Goal: Task Accomplishment & Management: Use online tool/utility

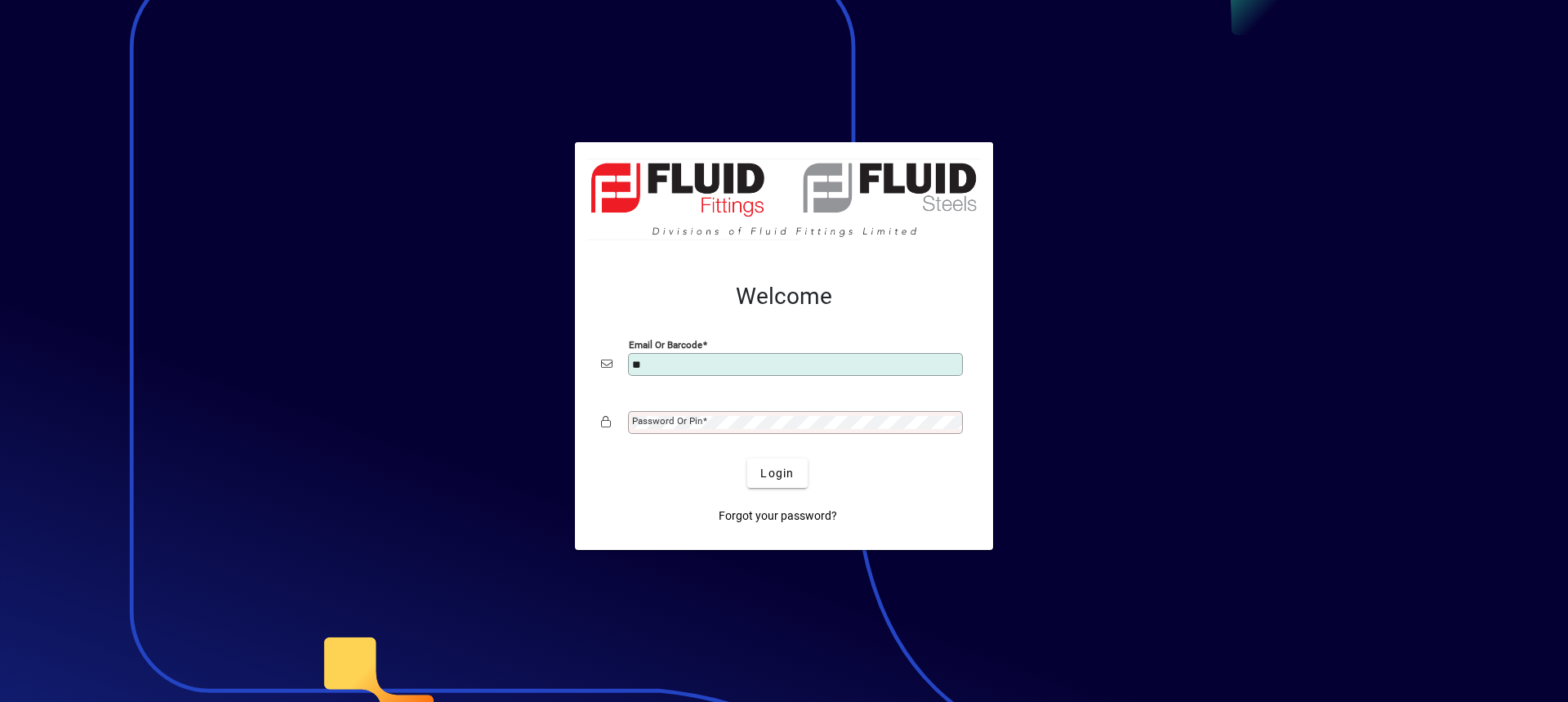
type input "**********"
click at [666, 419] on mat-label "Password or Pin" at bounding box center [667, 420] width 70 height 11
click at [747, 459] on button "Login" at bounding box center [777, 474] width 60 height 30
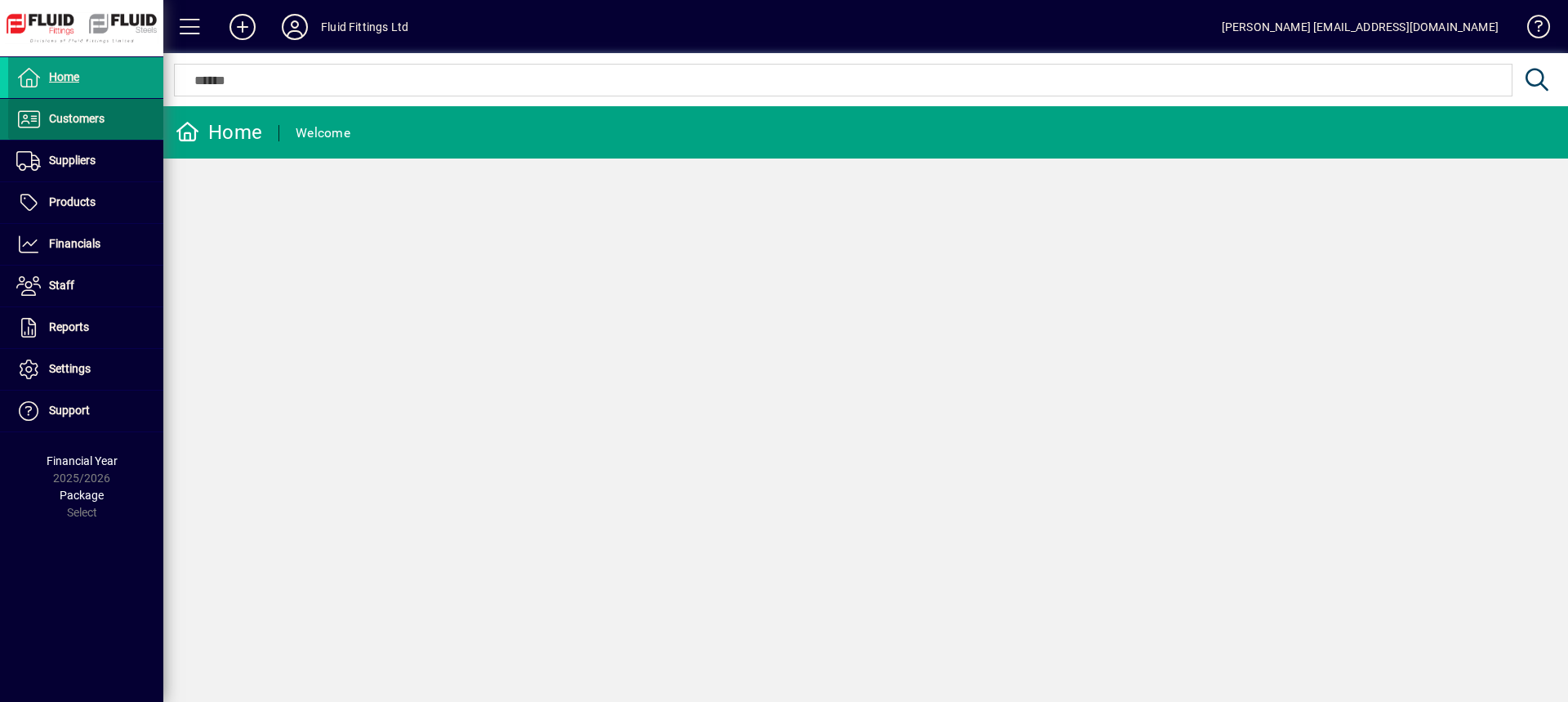
click at [117, 124] on span at bounding box center [86, 119] width 156 height 39
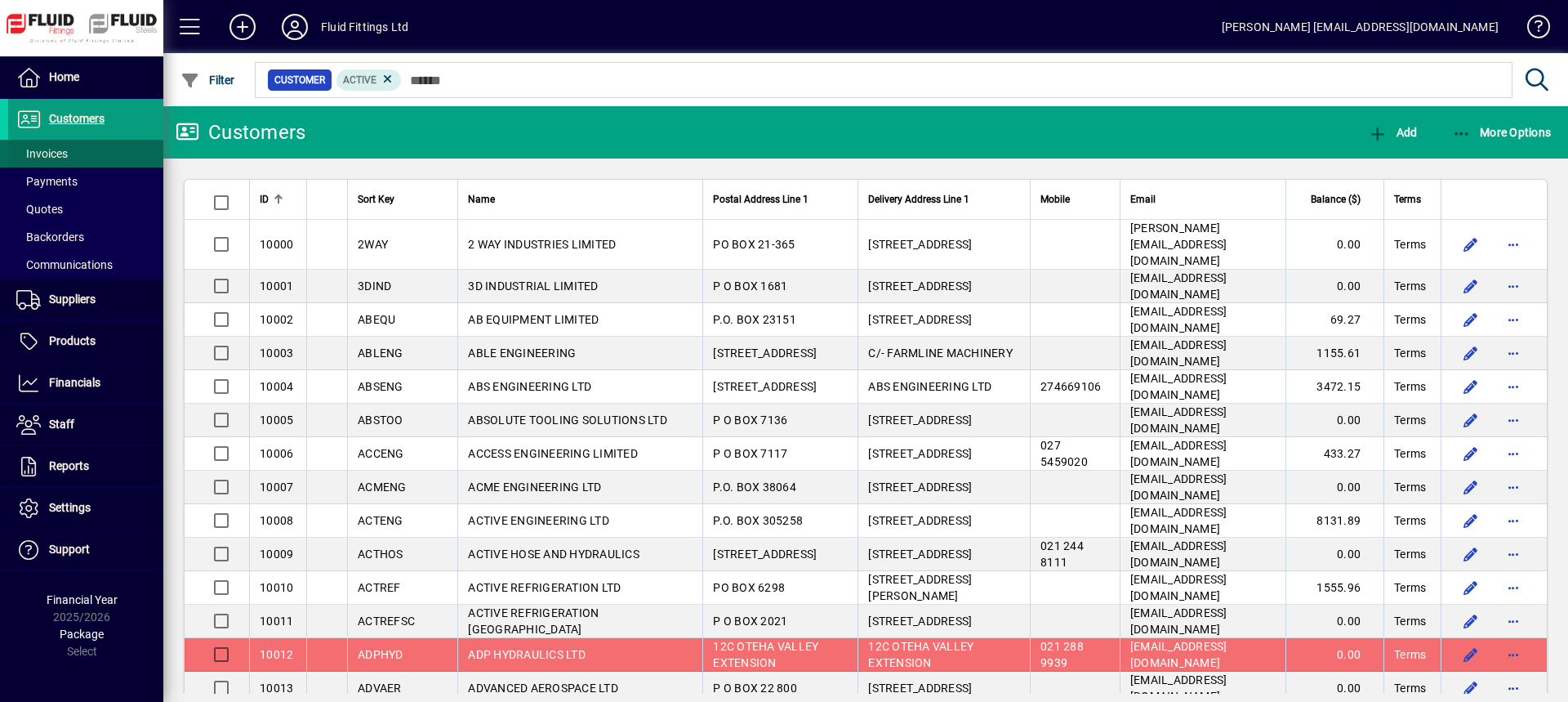
click at [107, 151] on span at bounding box center [86, 154] width 156 height 39
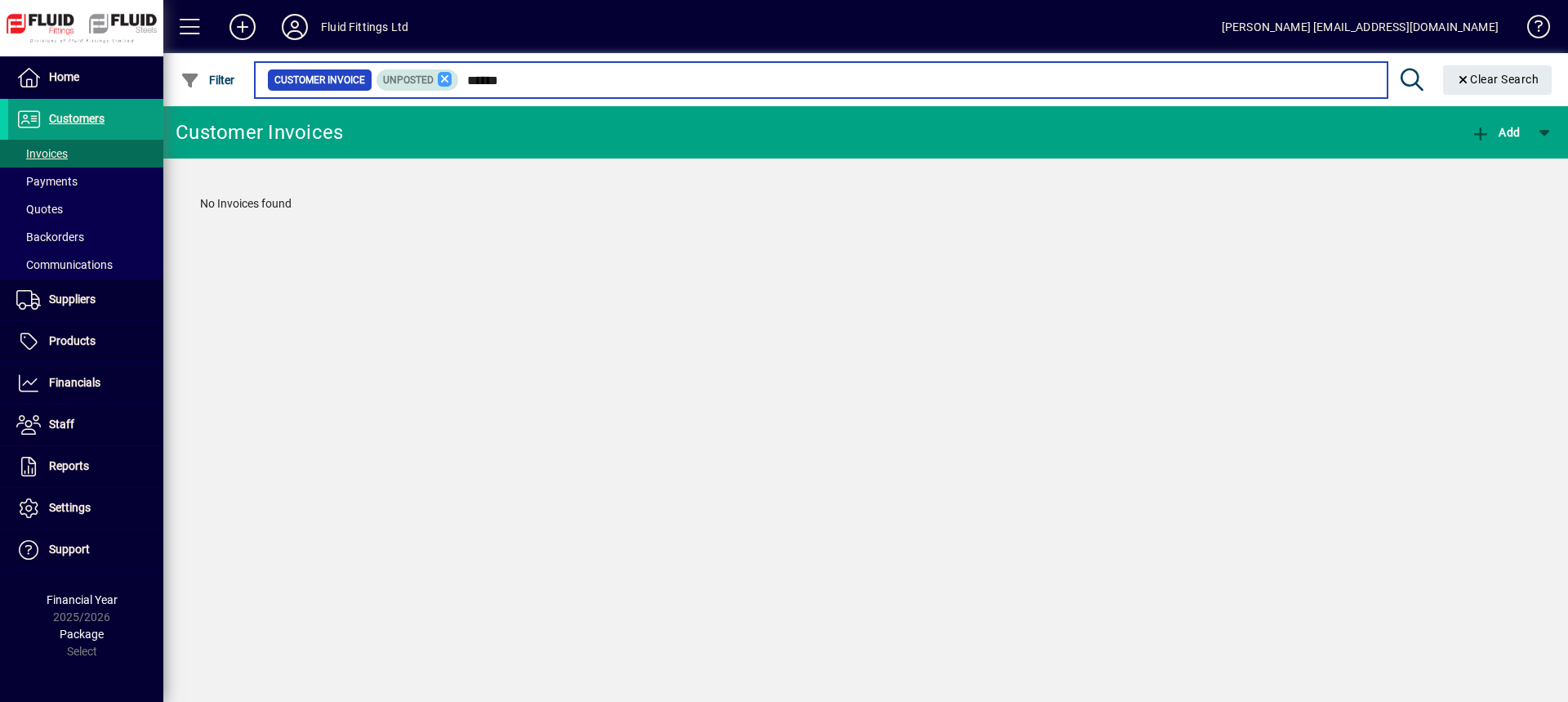
type input "******"
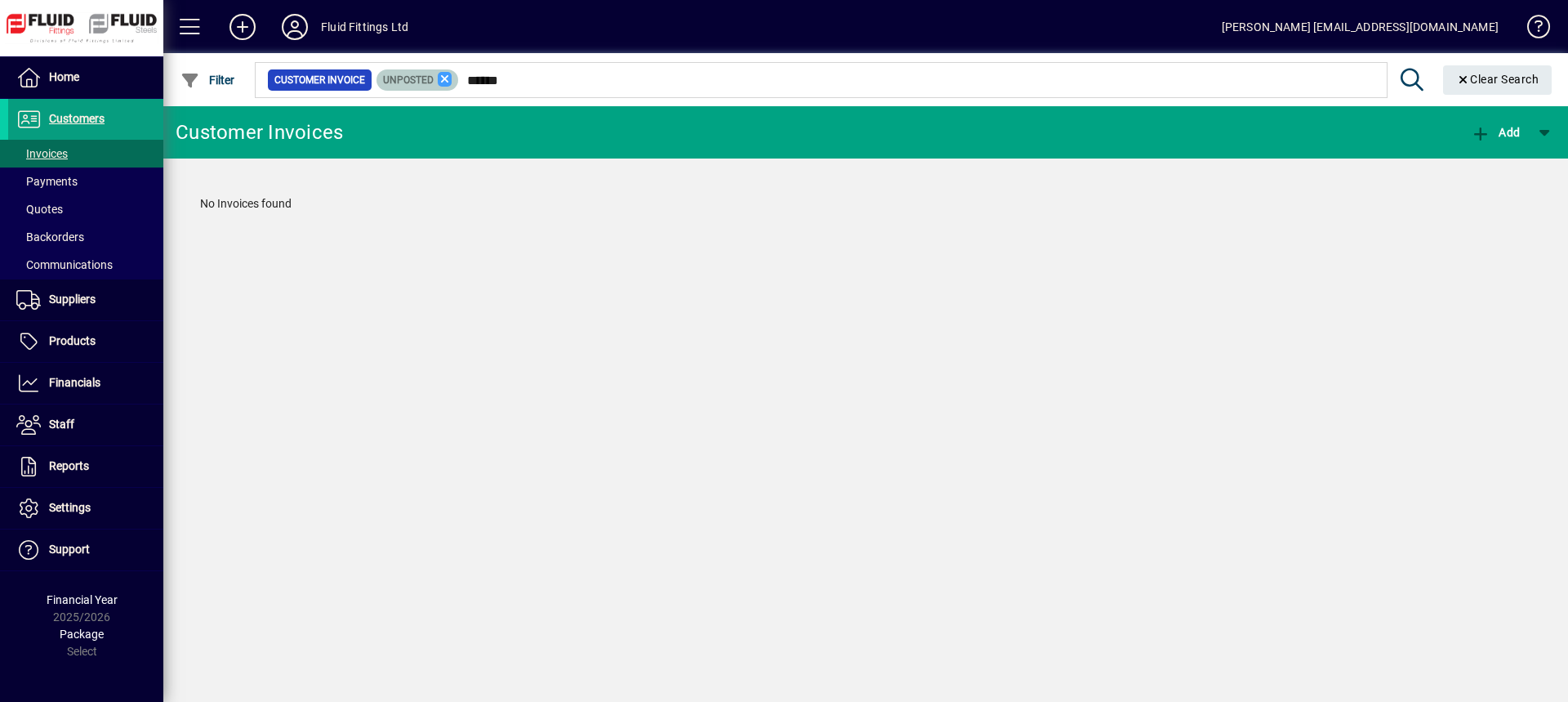
click at [447, 76] on icon at bounding box center [445, 79] width 15 height 15
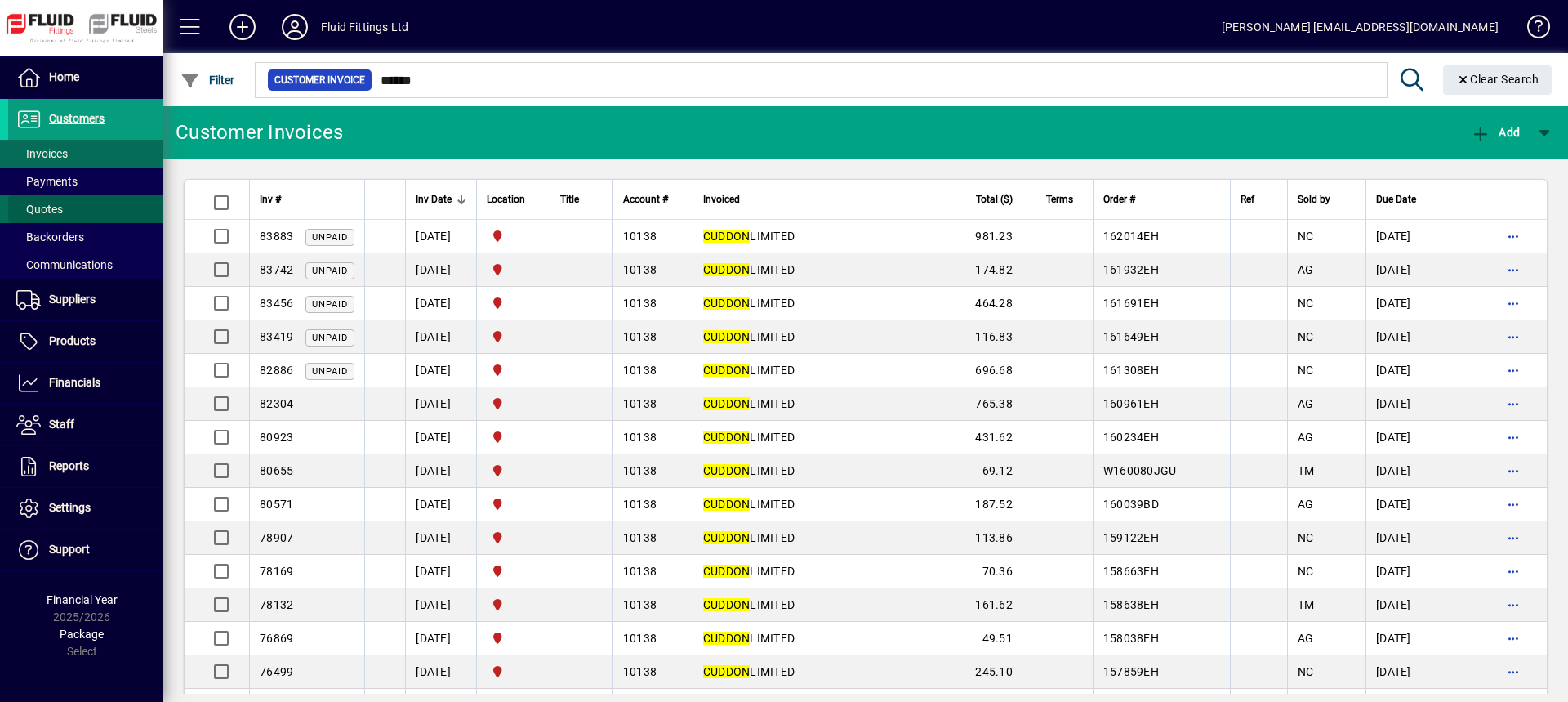
click at [73, 206] on span at bounding box center [86, 209] width 156 height 39
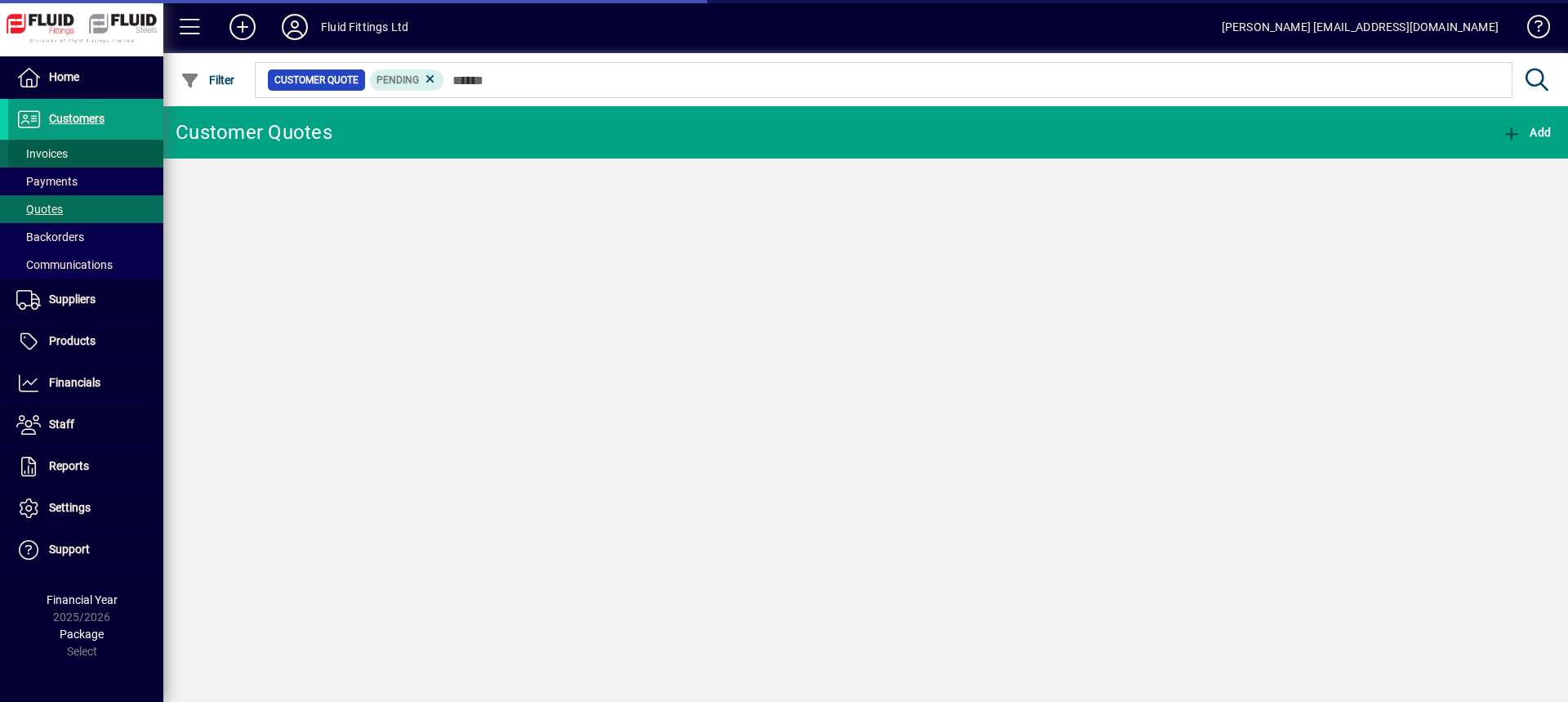
click at [85, 159] on span at bounding box center [86, 154] width 156 height 39
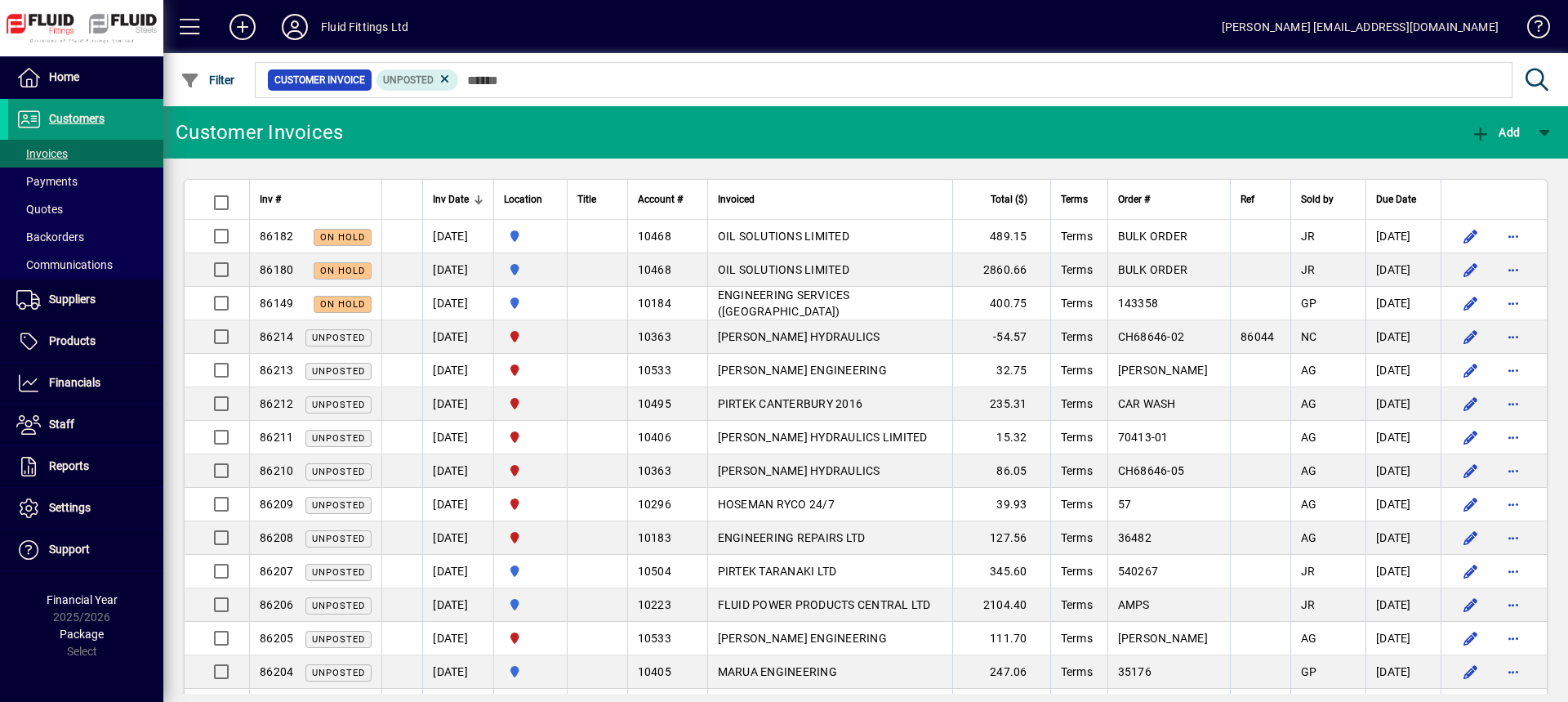
click at [80, 127] on span "Customers" at bounding box center [56, 118] width 96 height 20
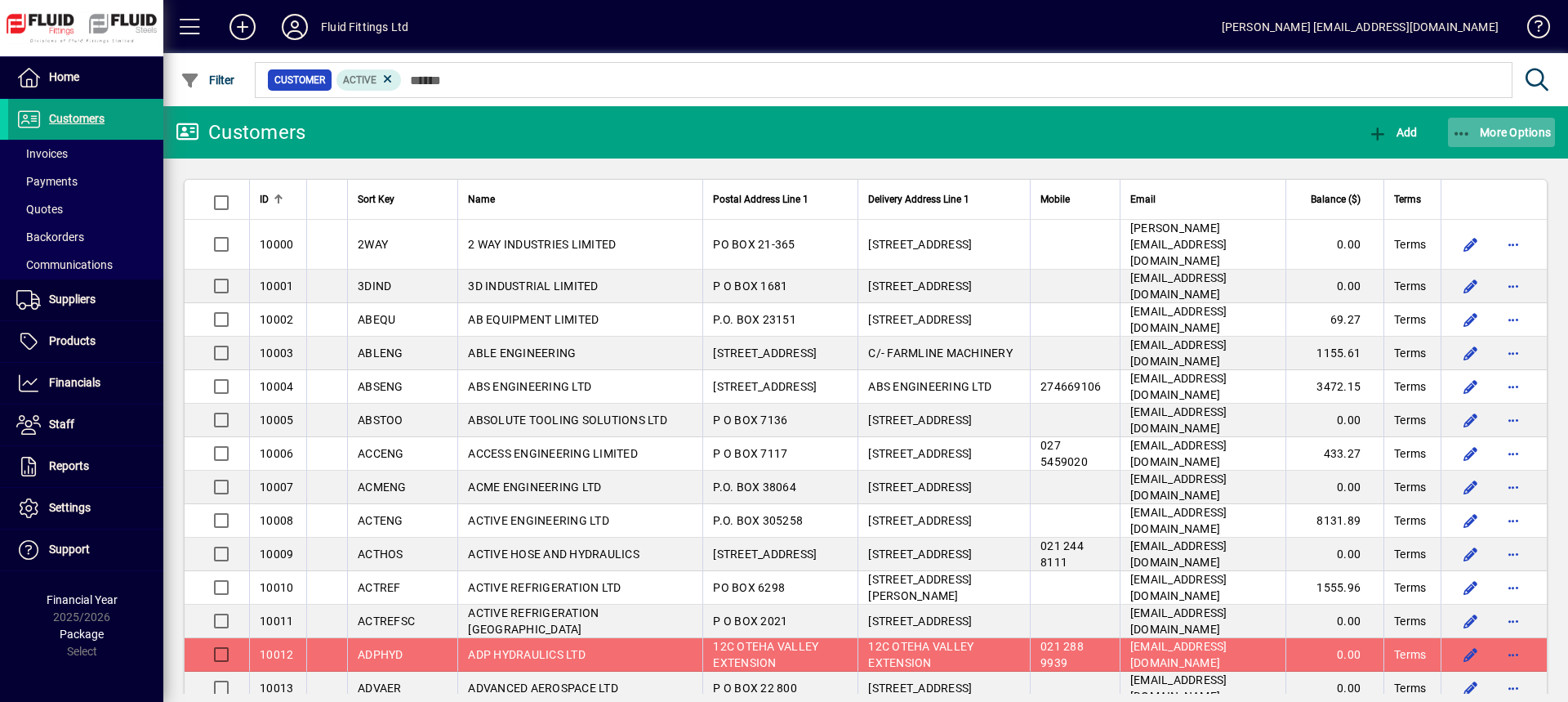
click at [1479, 131] on span "More Options" at bounding box center [1502, 132] width 100 height 13
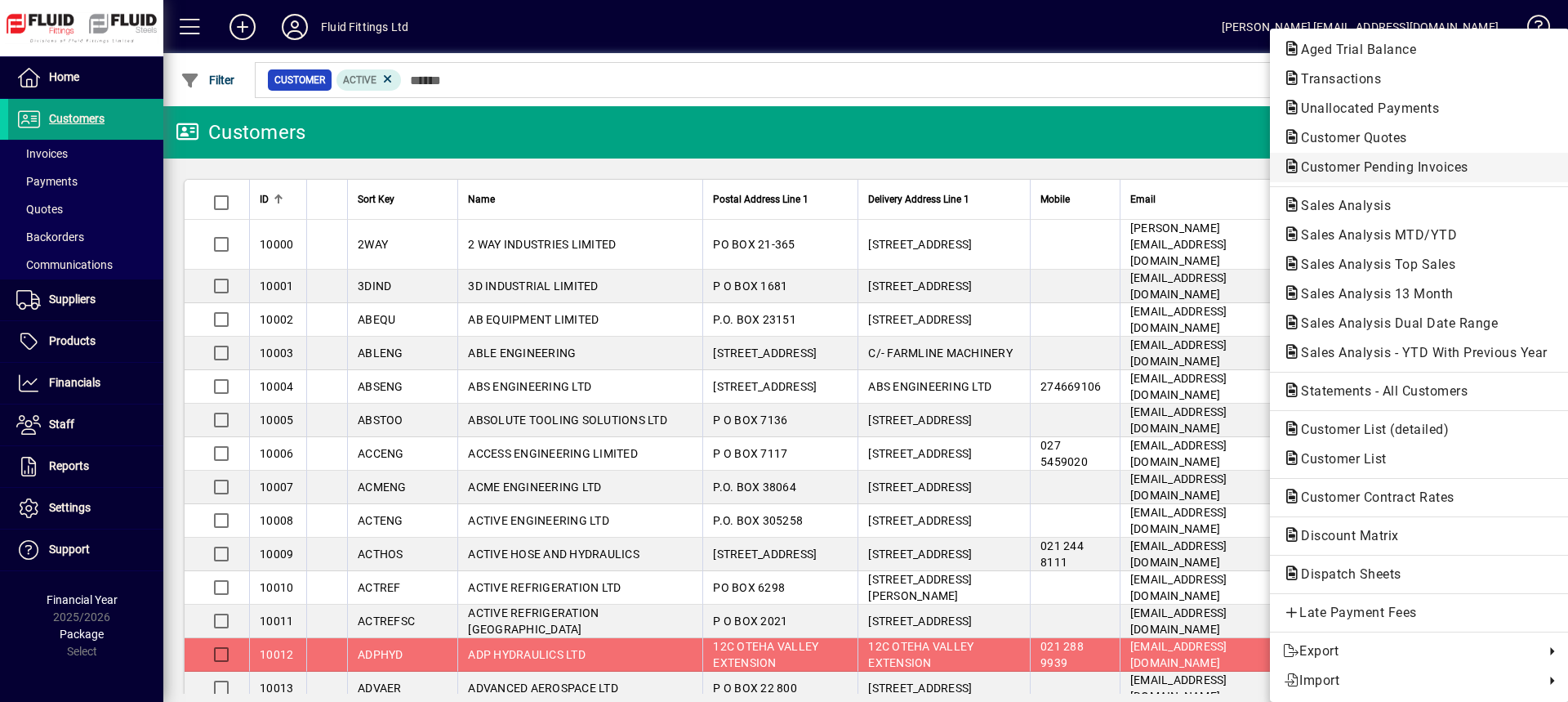
click at [1336, 168] on span "Customer Pending Invoices" at bounding box center [1380, 167] width 194 height 16
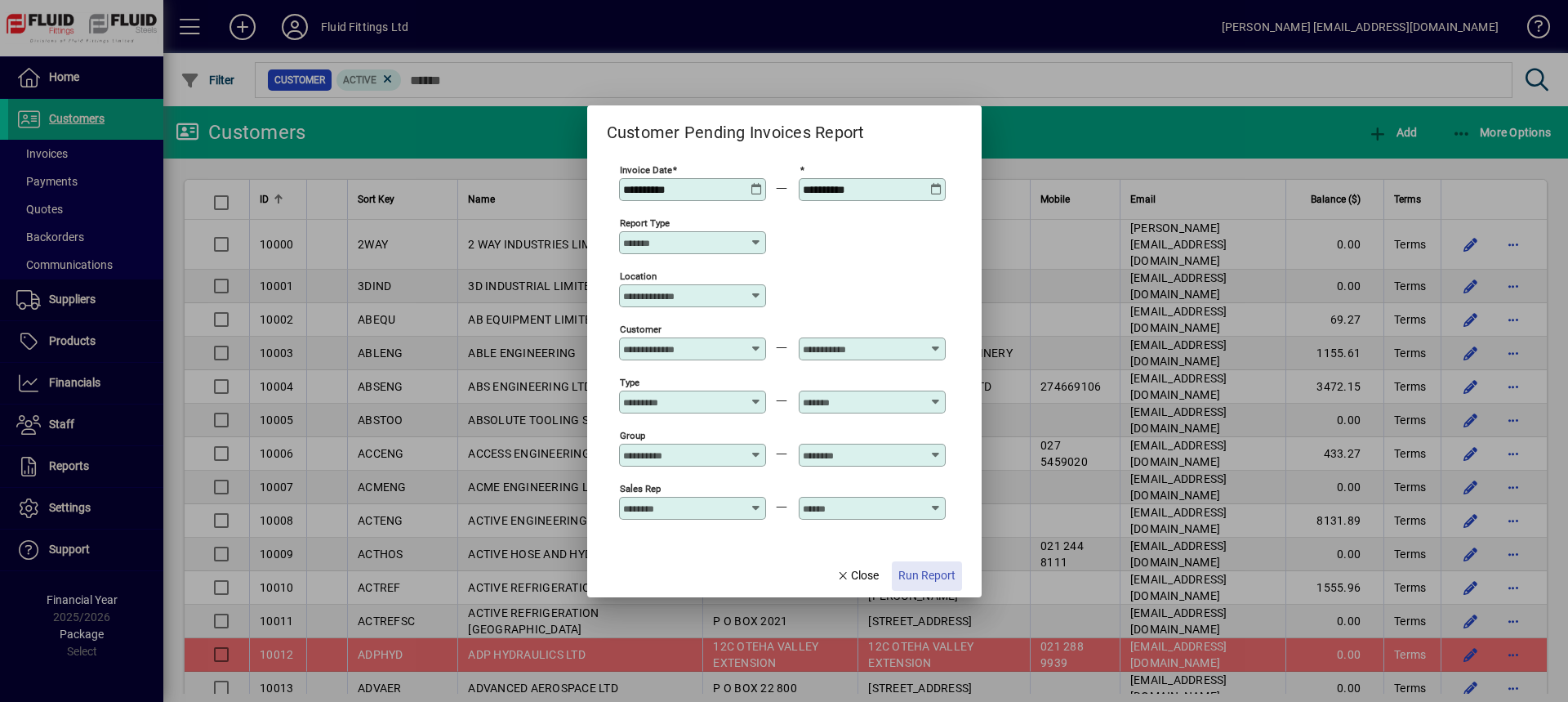
click at [932, 574] on span "Run Report" at bounding box center [926, 576] width 57 height 17
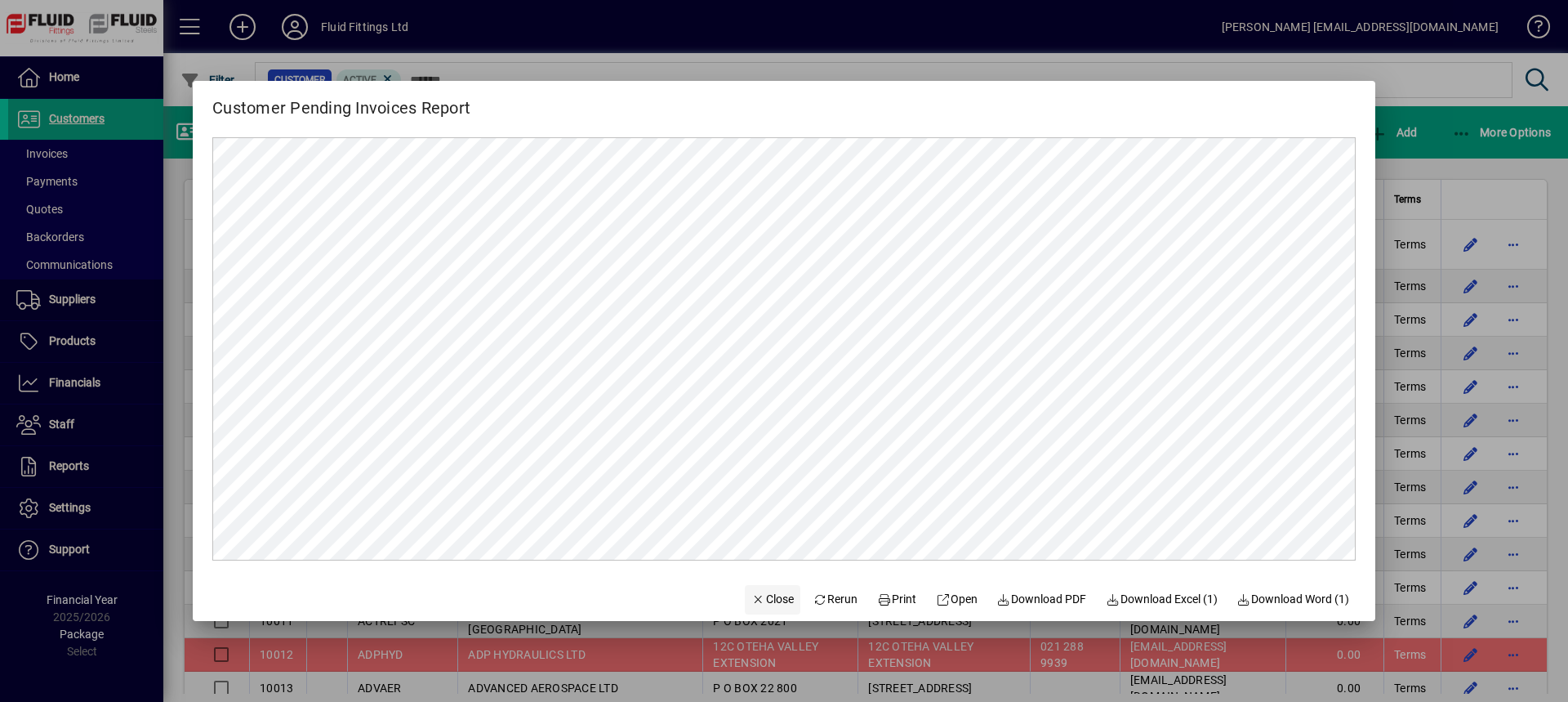
click at [752, 600] on span "Close" at bounding box center [773, 599] width 43 height 17
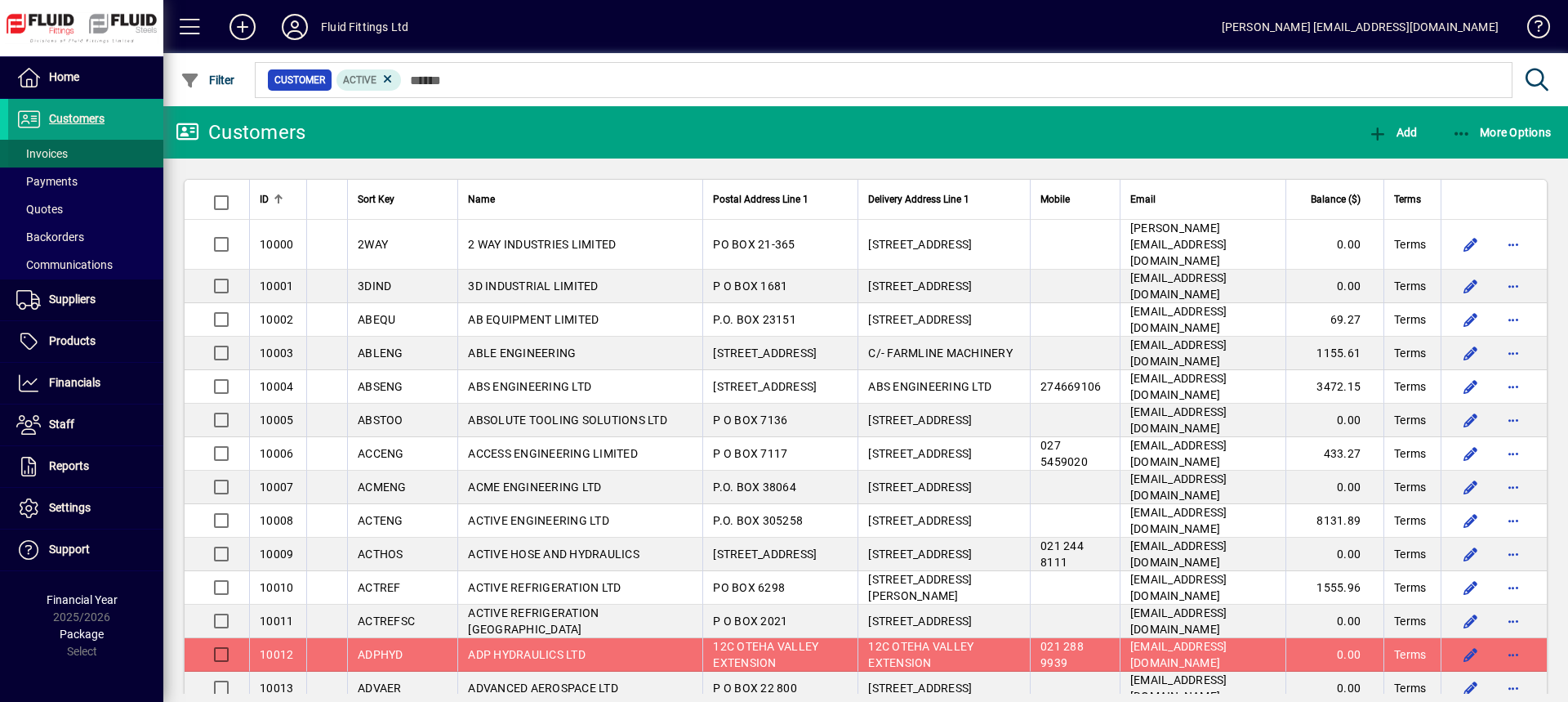
click at [71, 156] on span at bounding box center [86, 154] width 156 height 39
